Goal: Task Accomplishment & Management: Manage account settings

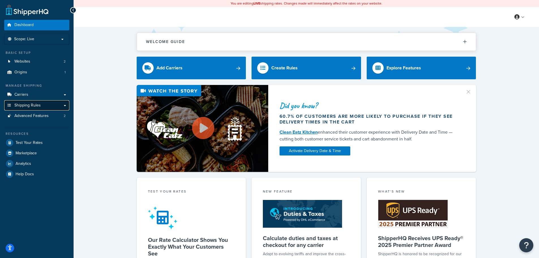
click at [40, 105] on span "Shipping Rules" at bounding box center [27, 105] width 26 height 5
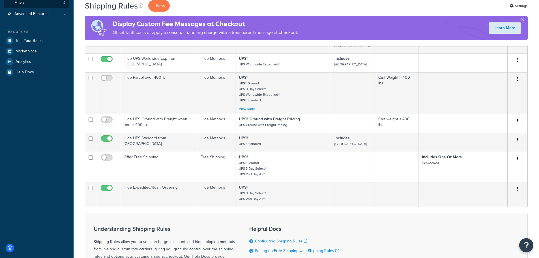
scroll to position [198, 0]
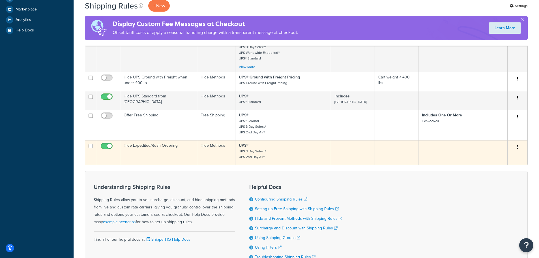
click at [104, 148] on input "checkbox" at bounding box center [108, 147] width 16 height 7
checkbox input "false"
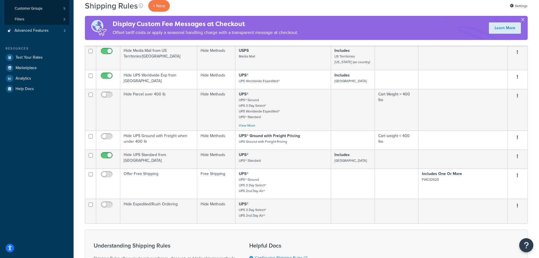
scroll to position [136, 0]
